Goal: Task Accomplishment & Management: Manage account settings

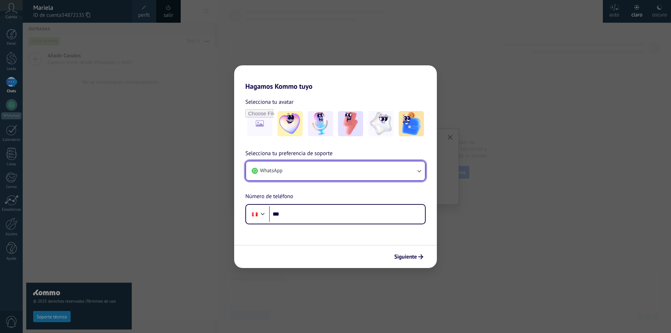
click at [364, 170] on button "WhatsApp" at bounding box center [335, 171] width 179 height 19
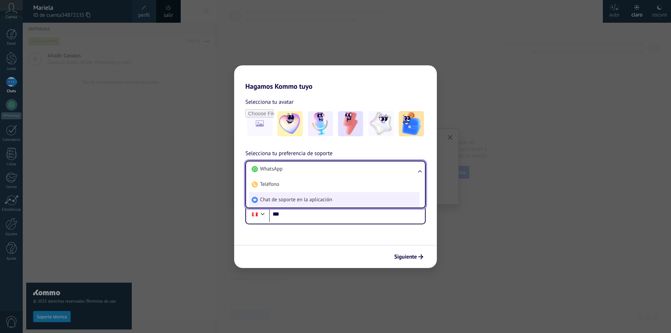
click at [298, 199] on span "Chat de soporte en la aplicación" at bounding box center [296, 200] width 72 height 7
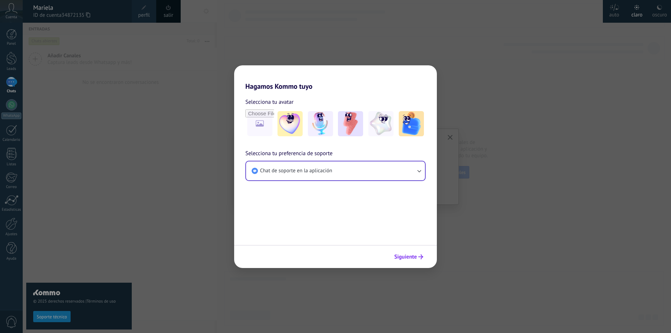
click at [408, 261] on button "Siguiente" at bounding box center [408, 257] width 35 height 12
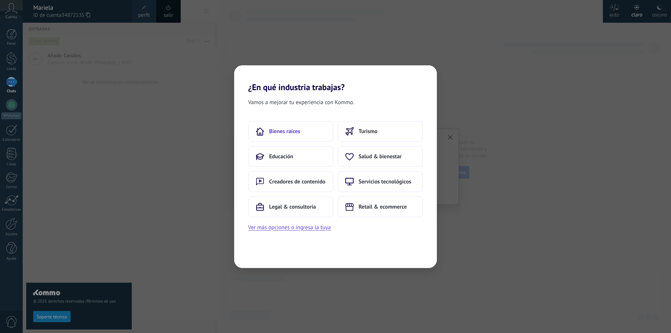
click at [312, 129] on button "Bienes raíces" at bounding box center [290, 131] width 85 height 21
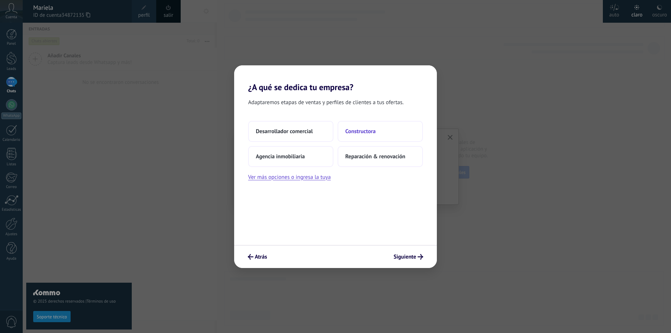
click at [368, 124] on button "Constructora" at bounding box center [380, 131] width 85 height 21
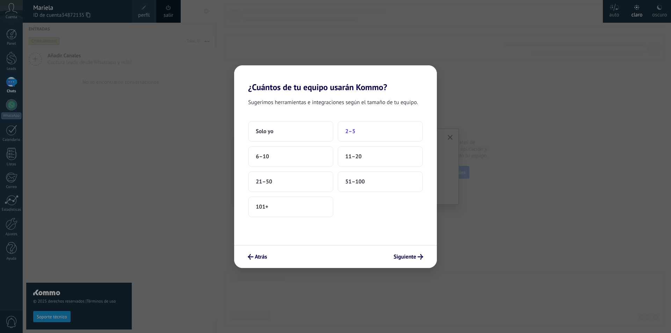
click at [385, 132] on button "2–5" at bounding box center [380, 131] width 85 height 21
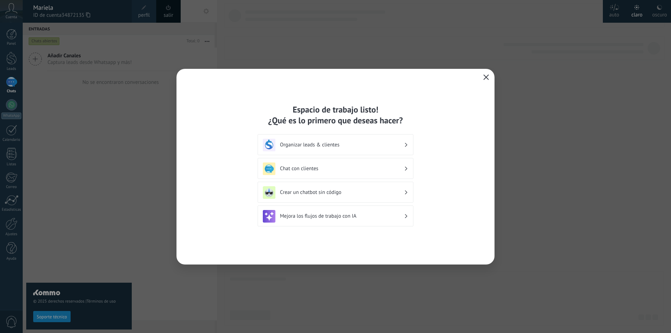
click at [486, 78] on icon "button" at bounding box center [487, 77] width 6 height 6
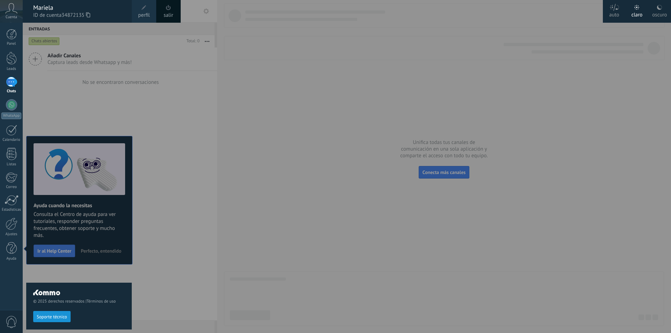
click at [375, 121] on div at bounding box center [358, 166] width 671 height 333
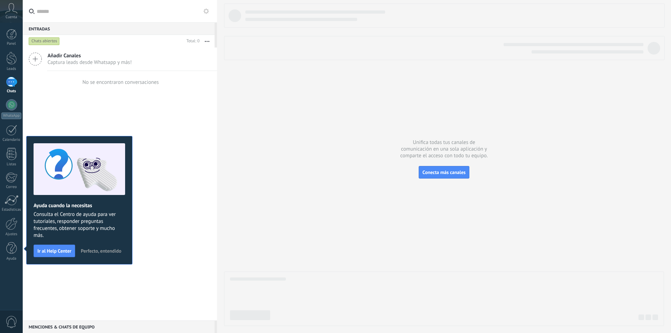
click at [12, 8] on icon at bounding box center [11, 8] width 12 height 10
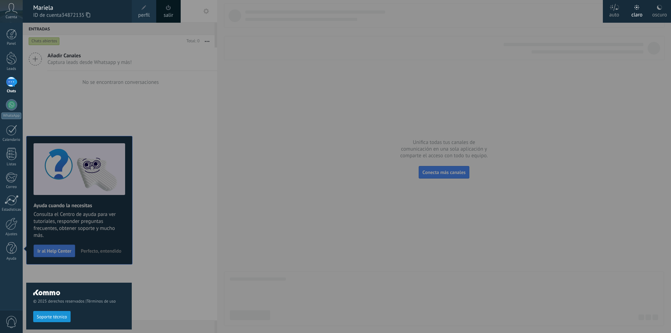
drag, startPoint x: 89, startPoint y: 14, endPoint x: 126, endPoint y: 14, distance: 37.1
click at [90, 13] on icon at bounding box center [88, 14] width 4 height 5
click at [90, 12] on span "34872135" at bounding box center [76, 16] width 29 height 8
click at [197, 153] on div at bounding box center [358, 166] width 671 height 333
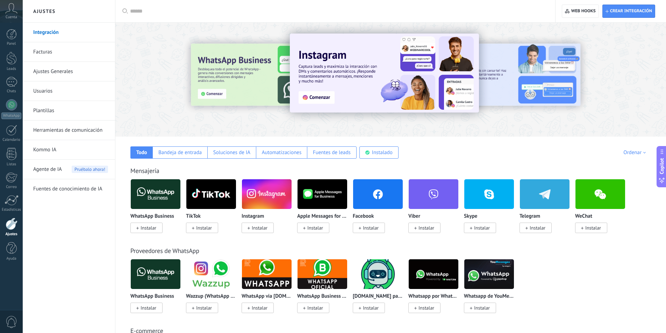
drag, startPoint x: 100, startPoint y: 93, endPoint x: 111, endPoint y: 99, distance: 12.4
click at [100, 92] on link "Usuarios" at bounding box center [70, 91] width 75 height 20
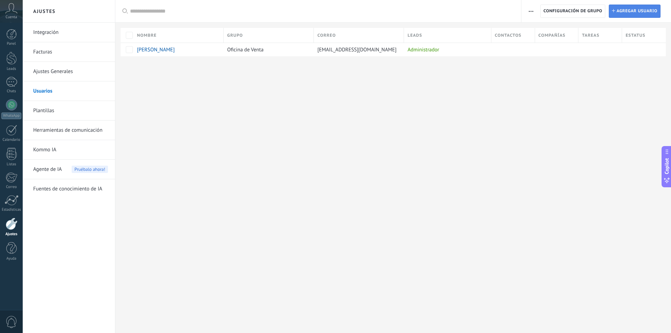
click at [621, 8] on span "Agregar usuario" at bounding box center [637, 11] width 41 height 13
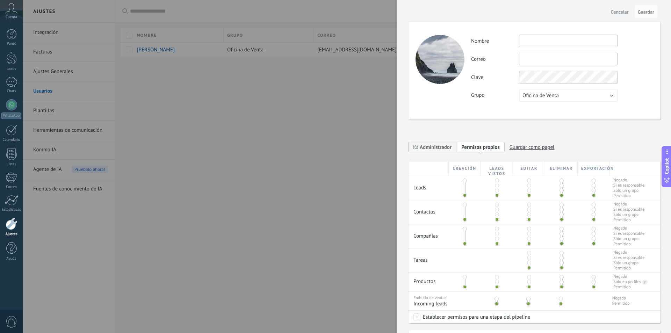
click at [555, 63] on input "text" at bounding box center [568, 59] width 99 height 13
type input "**********"
click at [627, 58] on div "**********" at bounding box center [562, 59] width 182 height 13
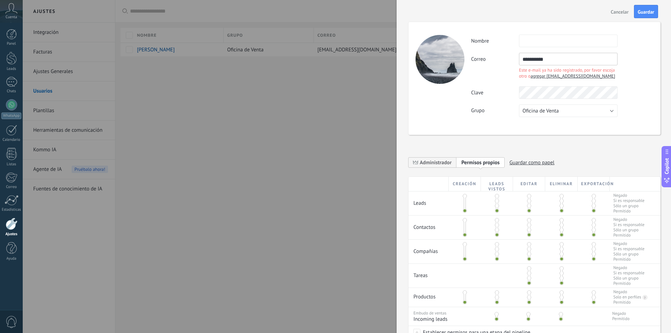
click at [564, 73] on span "agregar [EMAIL_ADDRESS][DOMAIN_NAME]" at bounding box center [573, 76] width 85 height 6
type input "**********"
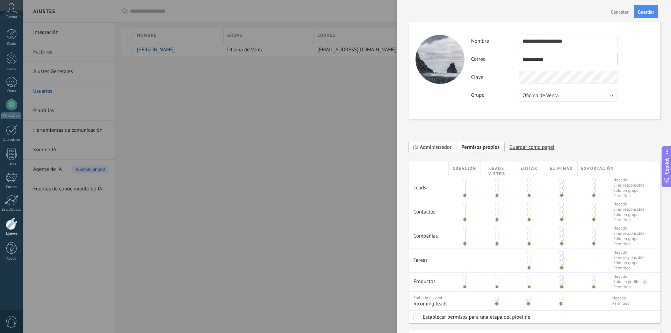
click at [446, 147] on span "Administrador" at bounding box center [436, 147] width 32 height 7
click at [645, 14] on span "Guardar" at bounding box center [646, 11] width 16 height 5
